Goal: Information Seeking & Learning: Learn about a topic

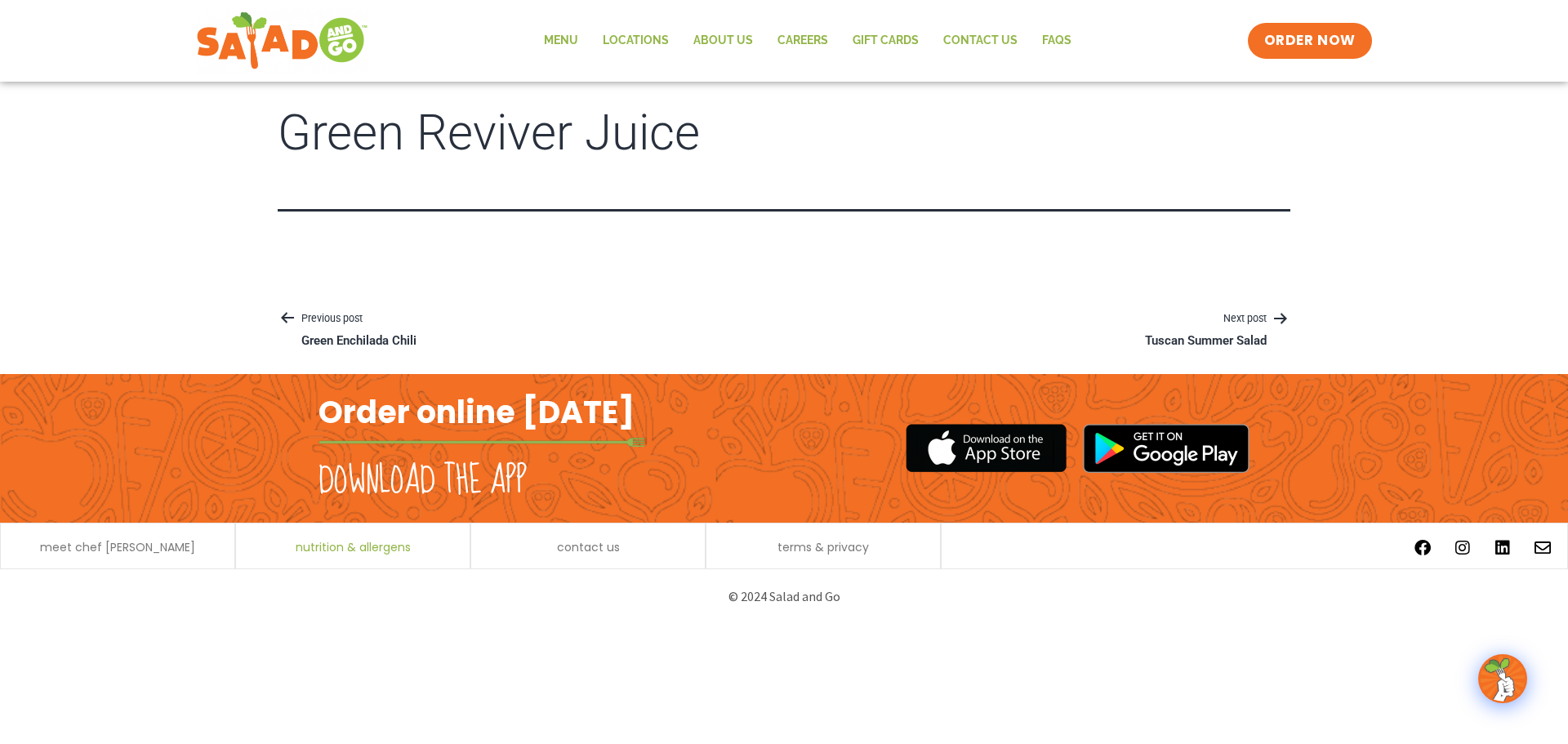
click at [329, 548] on span "nutrition & allergens" at bounding box center [353, 547] width 115 height 11
click at [551, 29] on link "Menu" at bounding box center [561, 41] width 59 height 38
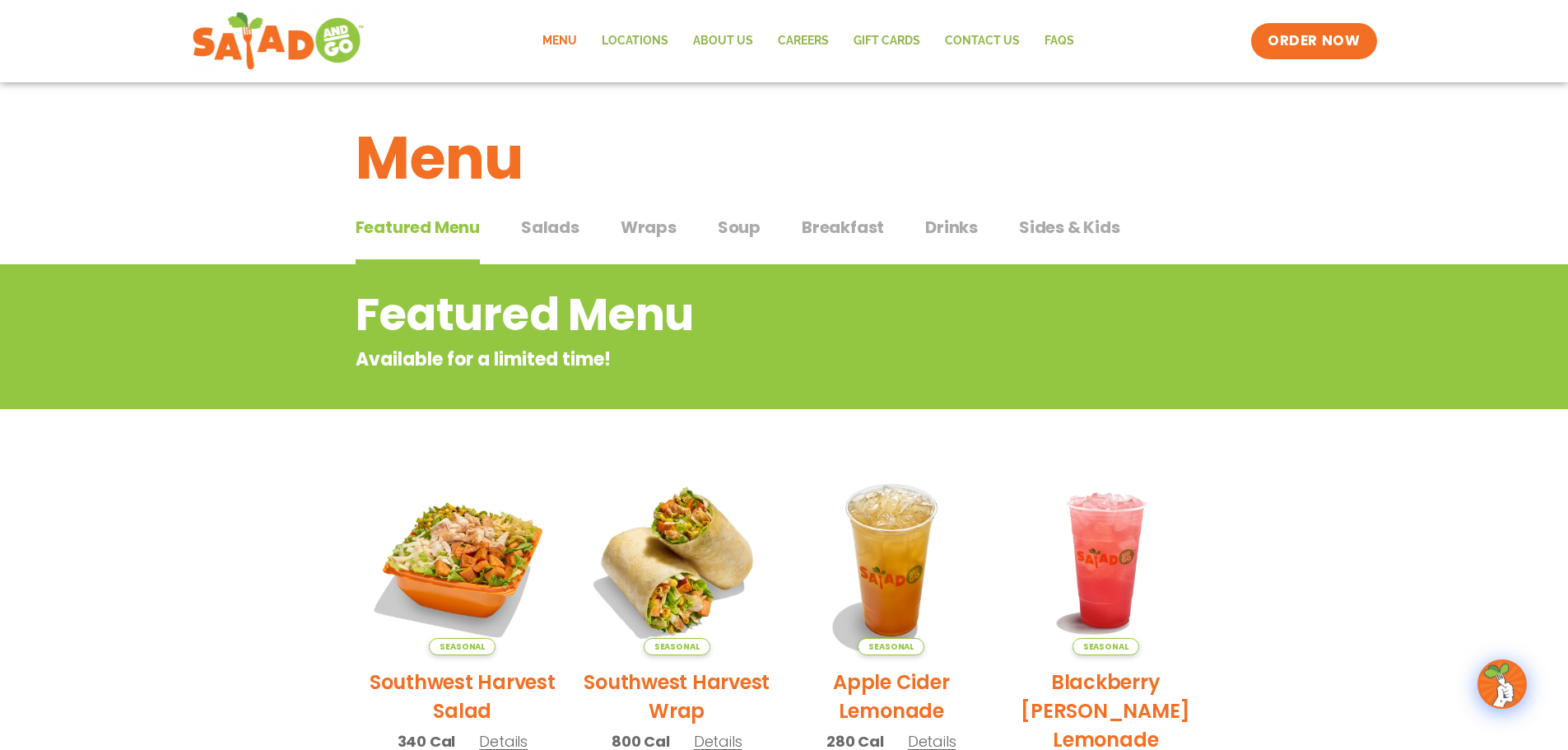
click at [962, 234] on span "Drinks" at bounding box center [951, 227] width 53 height 25
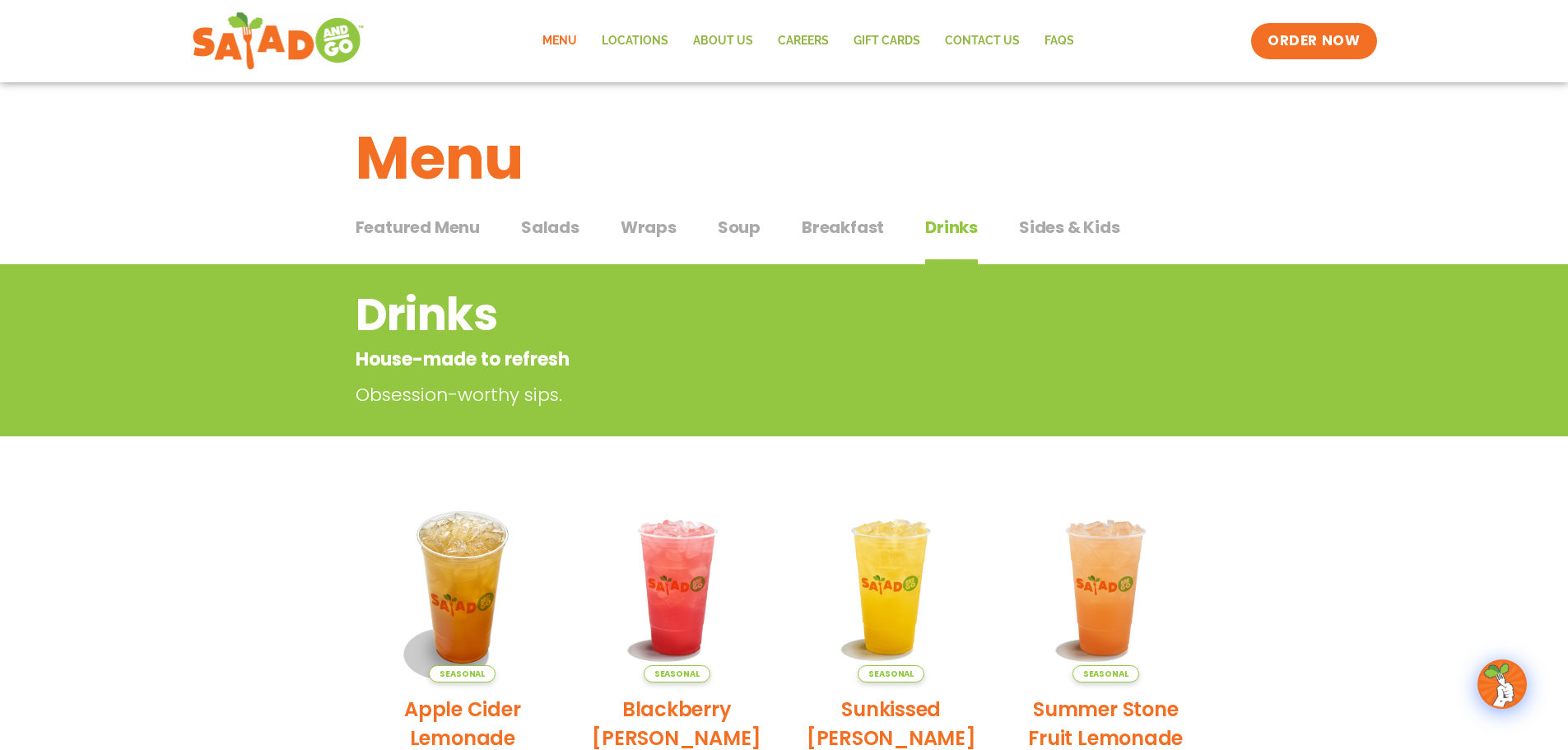
click at [421, 231] on span "Featured Menu" at bounding box center [418, 227] width 125 height 25
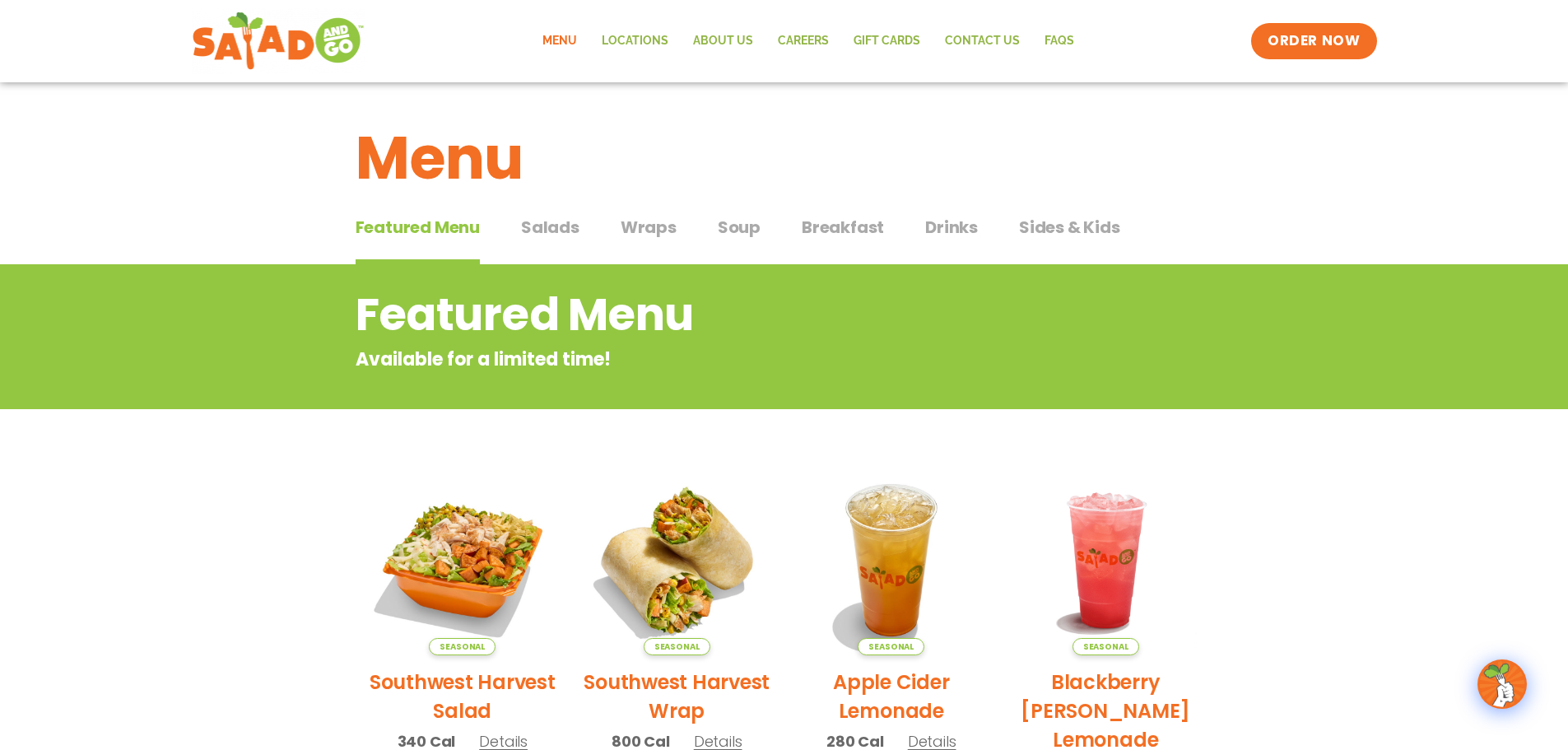
click at [560, 235] on span "Salads" at bounding box center [550, 227] width 59 height 25
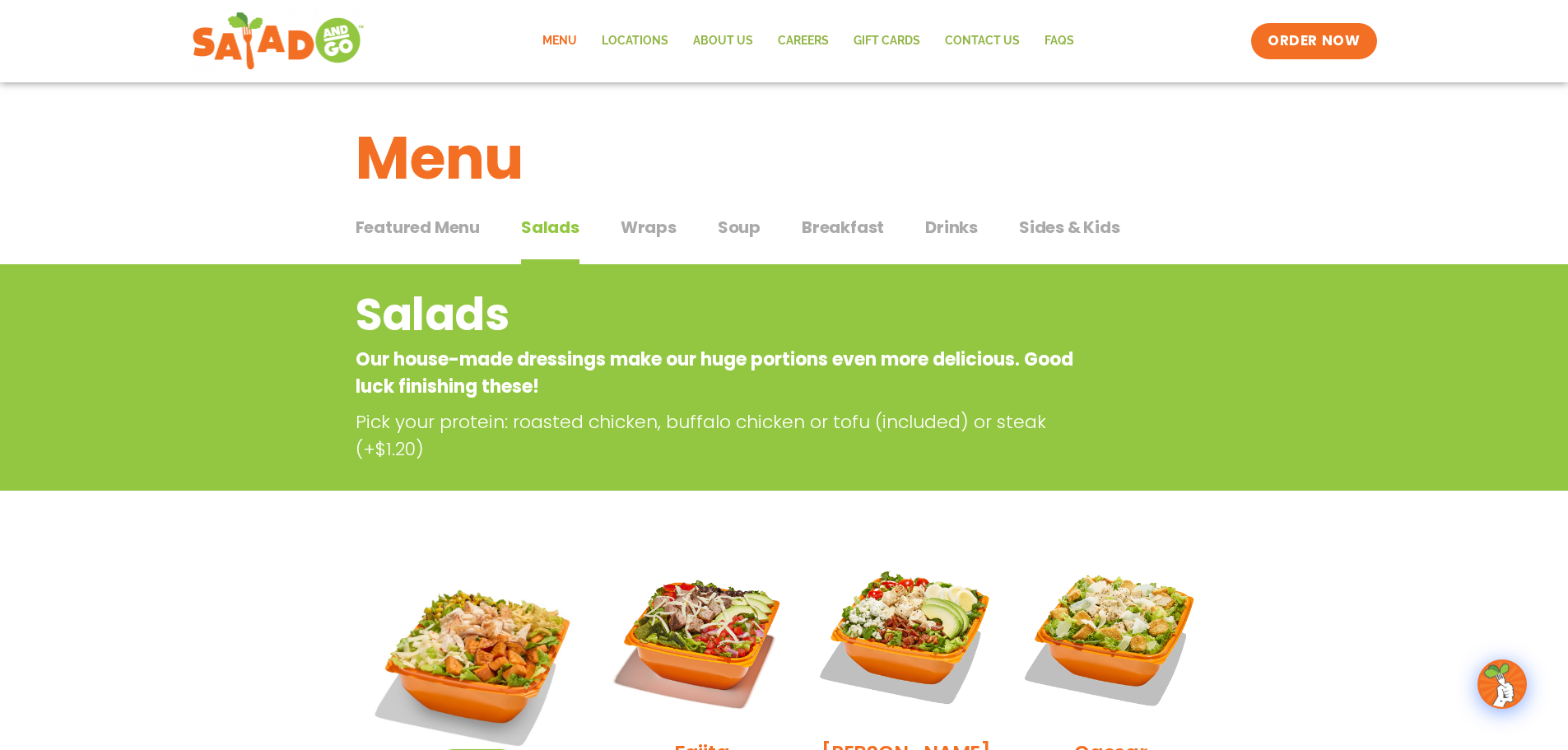
click at [672, 233] on span "Wraps" at bounding box center [648, 227] width 56 height 25
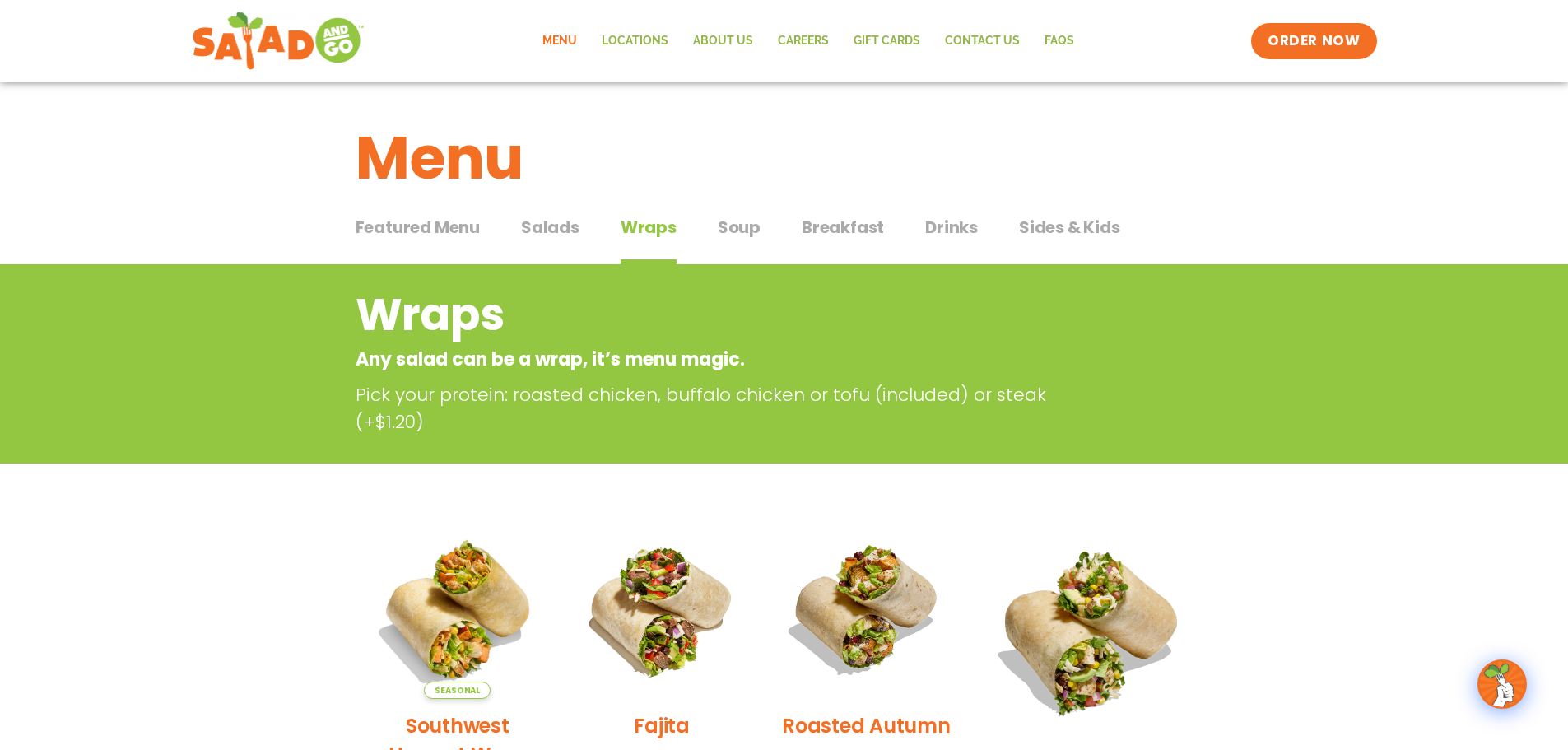
click at [734, 222] on span "Soup" at bounding box center [739, 227] width 43 height 25
